Goal: Find specific page/section

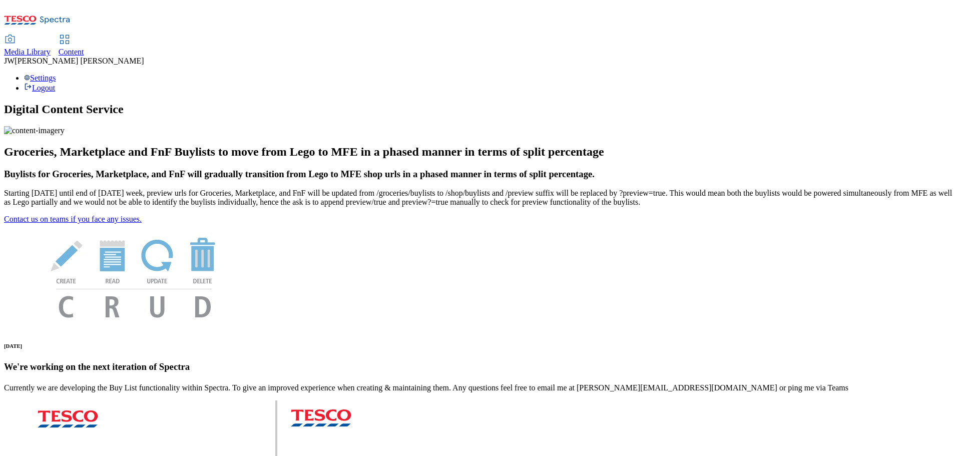
click at [51, 48] on span "Media Library" at bounding box center [27, 52] width 47 height 9
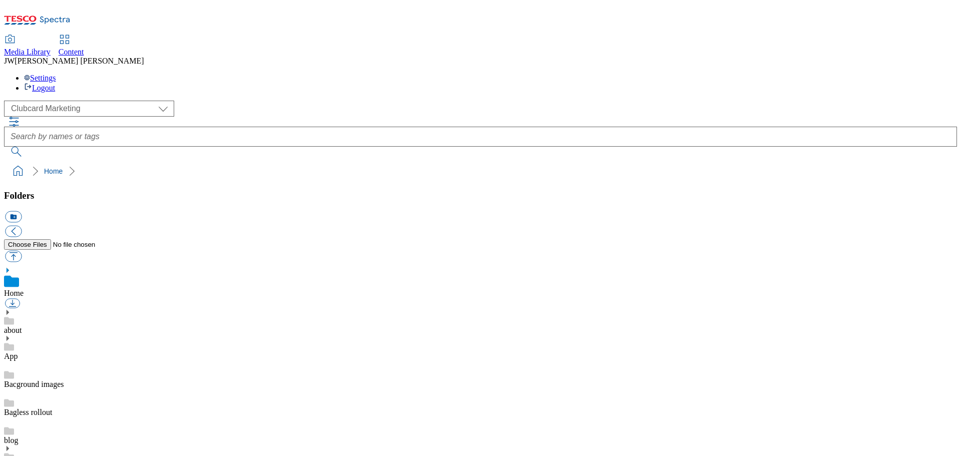
scroll to position [2, 0]
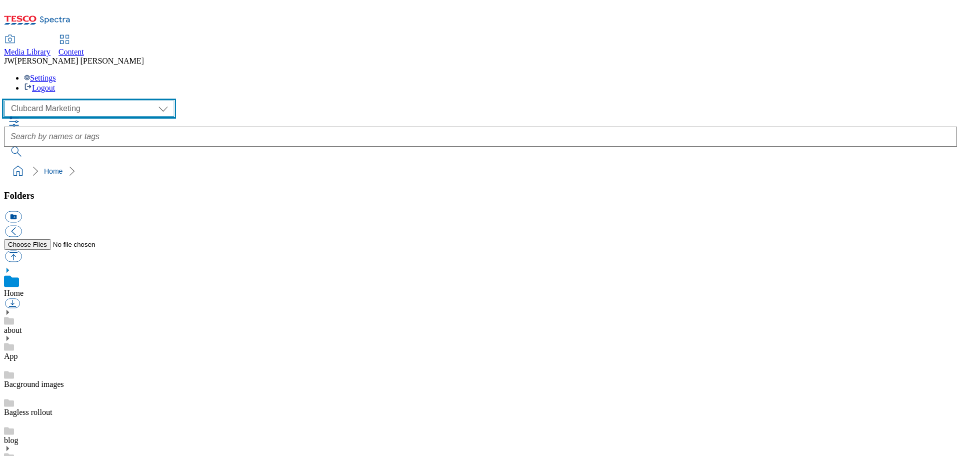
click at [77, 101] on select "Clubcard Marketing GHS Marketing UK GHS Product UK GHS ROI iGHS Marketing CE iG…" at bounding box center [89, 109] width 170 height 16
select select "flare-ghs-mktg"
click at [7, 101] on select "Clubcard Marketing GHS Marketing UK GHS Product UK GHS ROI iGHS Marketing CE iG…" at bounding box center [89, 109] width 170 height 16
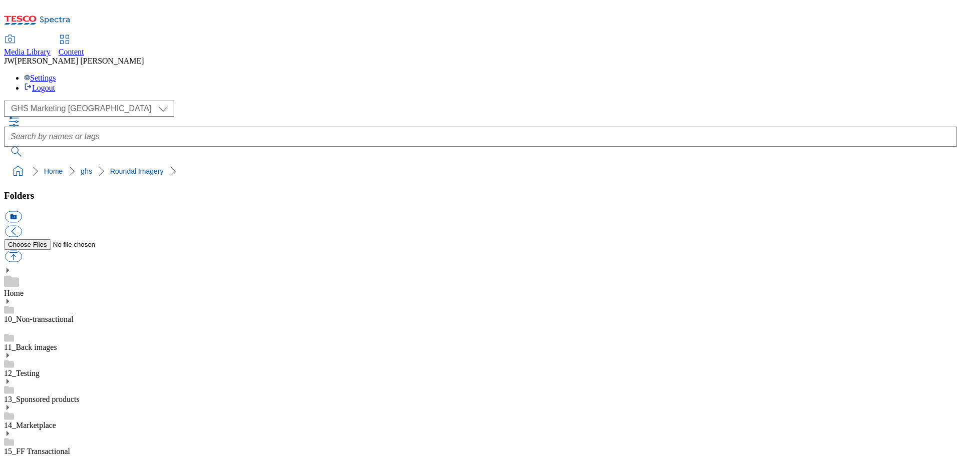
scroll to position [400, 0]
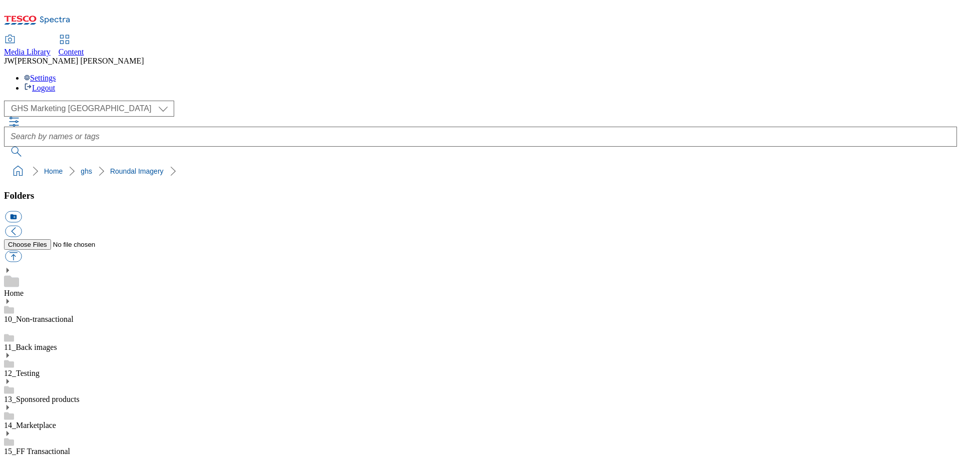
scroll to position [0, 0]
